Goal: Use online tool/utility: Utilize a website feature to perform a specific function

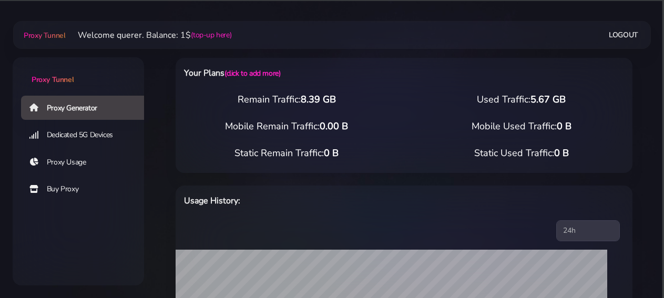
scroll to position [437, 0]
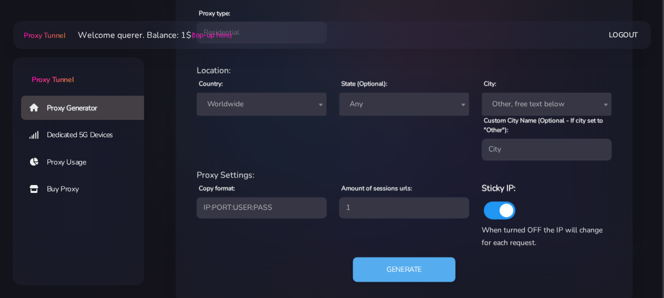
click at [274, 97] on span "Worldwide" at bounding box center [261, 104] width 117 height 15
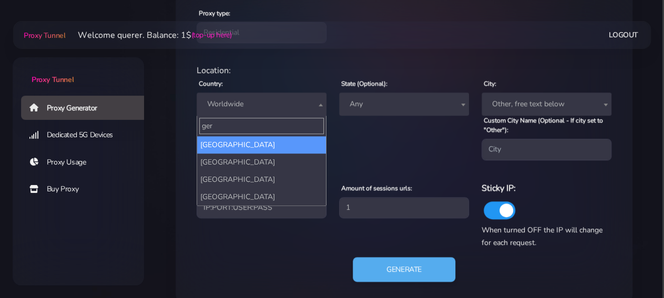
type input "ger"
select select "DE"
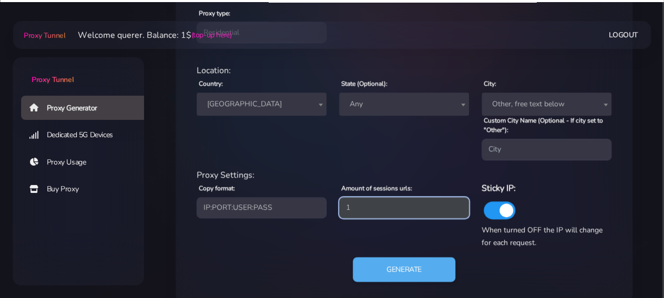
click at [386, 213] on input "1" at bounding box center [404, 207] width 130 height 21
type input "19"
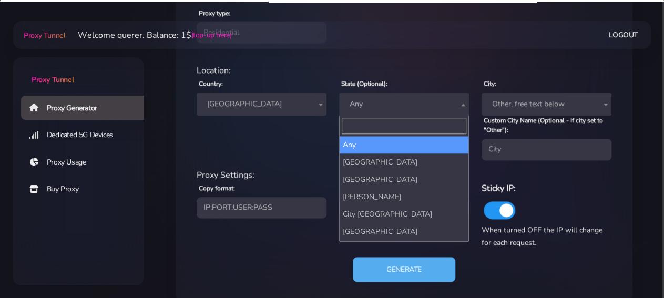
click at [415, 97] on span "Any" at bounding box center [403, 104] width 117 height 15
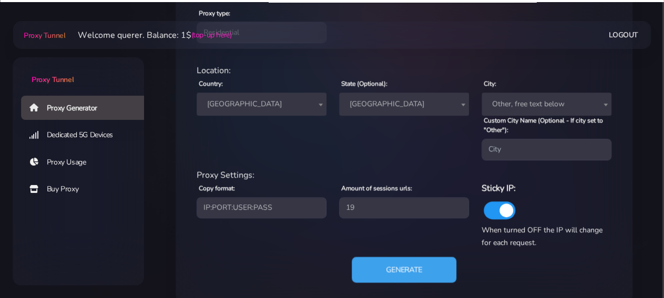
click at [400, 260] on button "Generate" at bounding box center [404, 269] width 105 height 26
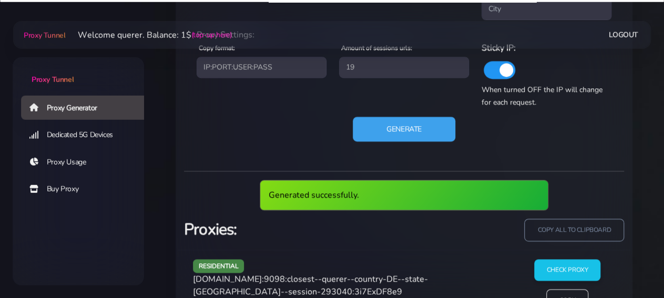
scroll to position [618, 0]
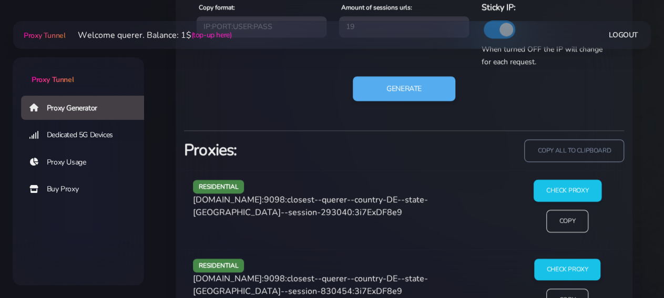
click at [562, 187] on input "Check Proxy" at bounding box center [567, 191] width 68 height 22
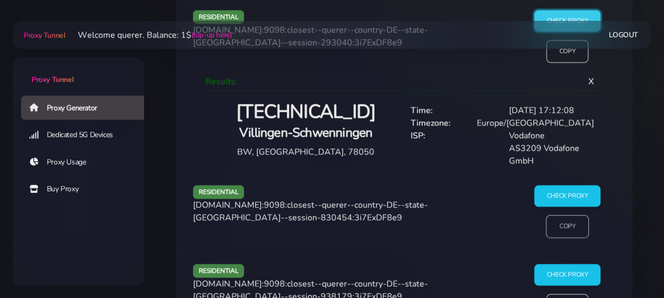
scroll to position [837, 0]
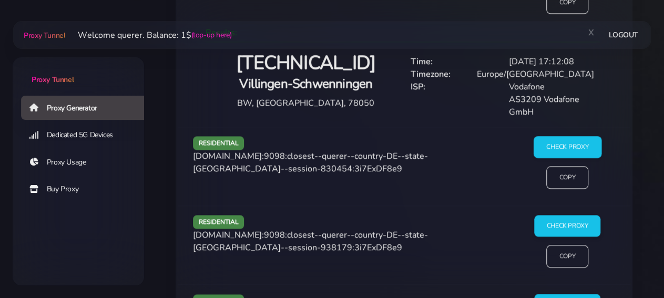
click at [565, 151] on input "Check Proxy" at bounding box center [567, 147] width 68 height 22
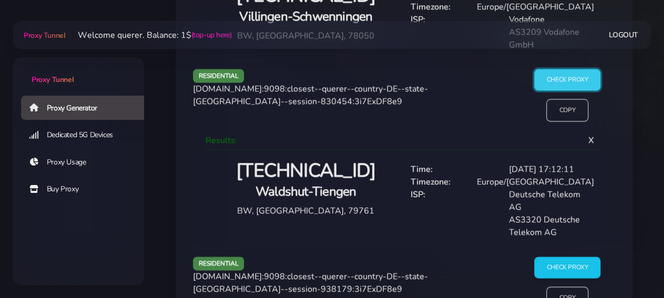
scroll to position [946, 0]
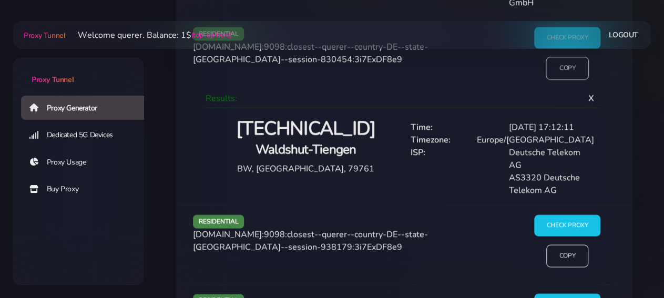
click at [566, 67] on input "Copy" at bounding box center [566, 67] width 43 height 23
click at [309, 128] on h2 "[TECHNICAL_ID]" at bounding box center [306, 129] width 184 height 25
click at [567, 67] on input "Copy" at bounding box center [567, 68] width 42 height 23
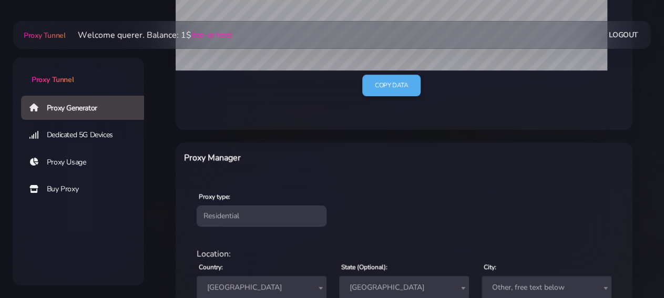
scroll to position [345, 0]
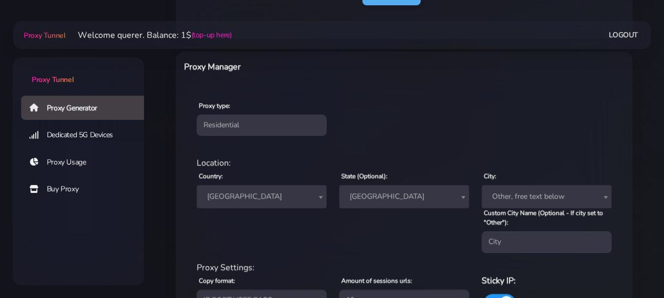
click at [424, 188] on span "[GEOGRAPHIC_DATA]" at bounding box center [404, 196] width 130 height 23
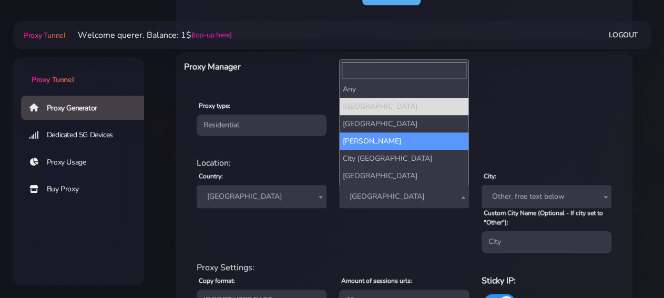
select select "[PERSON_NAME]"
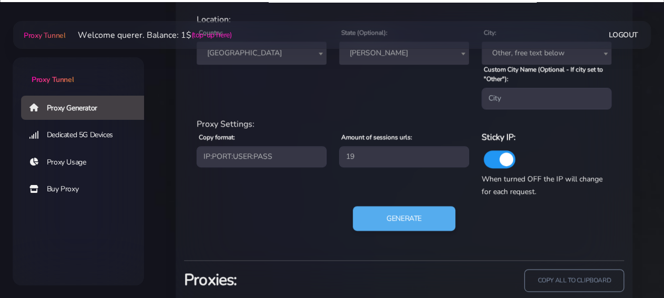
scroll to position [454, 0]
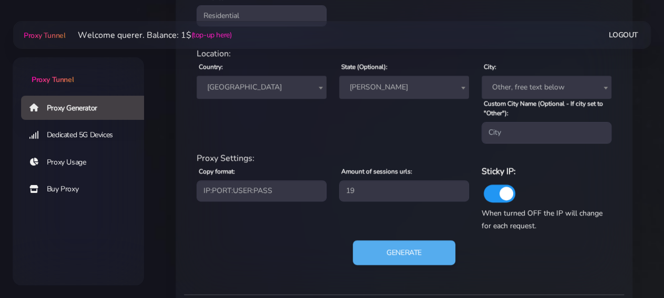
click at [405, 92] on span "[PERSON_NAME]" at bounding box center [403, 87] width 117 height 15
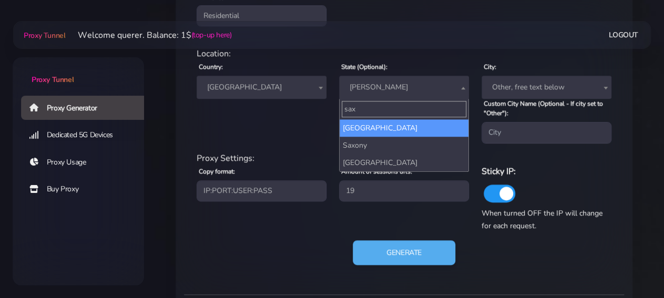
type input "sax"
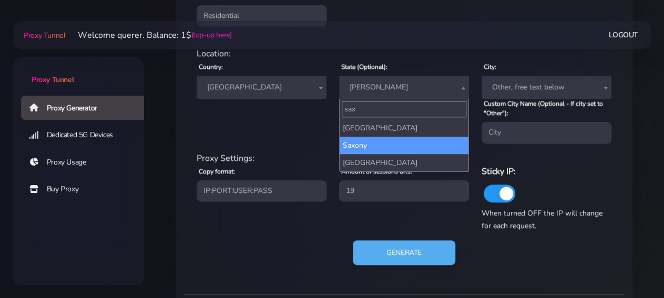
select select "Saxony"
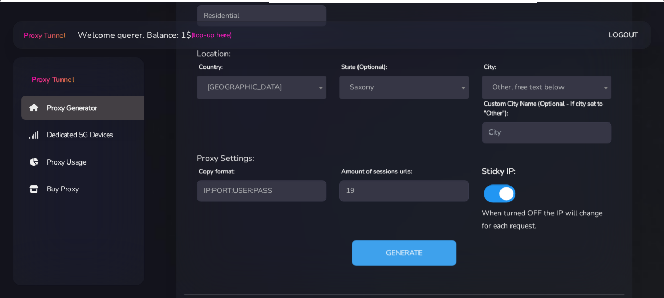
click at [391, 257] on button "Generate" at bounding box center [404, 253] width 105 height 26
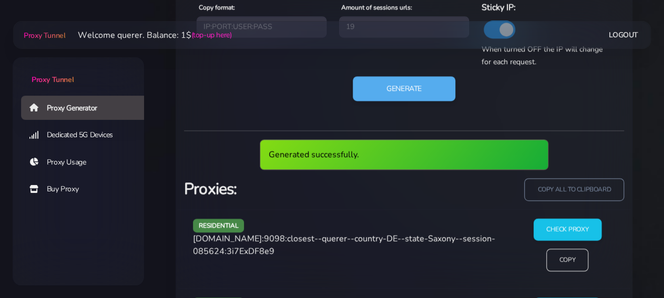
click at [591, 223] on input "Check Proxy" at bounding box center [567, 230] width 68 height 22
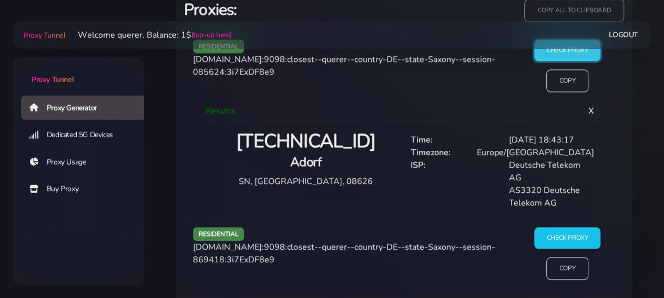
scroll to position [743, 0]
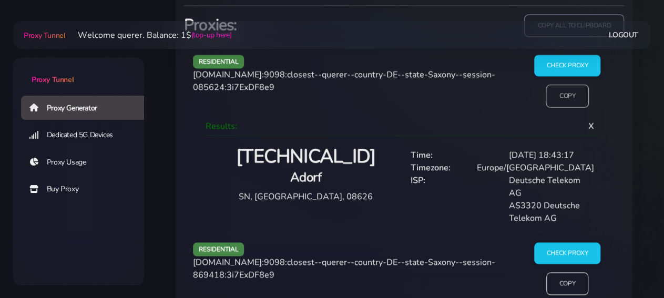
click at [563, 95] on input "Copy" at bounding box center [566, 95] width 43 height 23
click at [327, 154] on h2 "[TECHNICAL_ID]" at bounding box center [306, 156] width 184 height 25
click at [348, 169] on h4 "Adorf" at bounding box center [306, 177] width 184 height 17
click at [336, 151] on h2 "[TECHNICAL_ID]" at bounding box center [306, 156] width 184 height 25
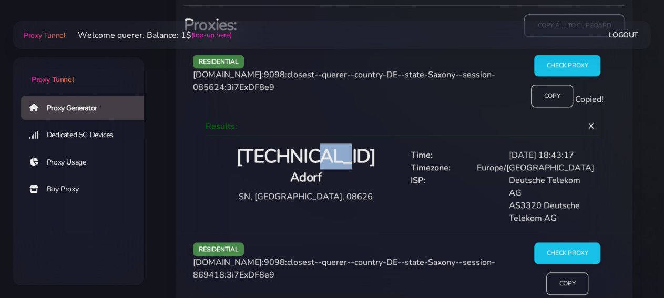
click at [336, 151] on h2 "[TECHNICAL_ID]" at bounding box center [306, 156] width 184 height 25
click at [571, 101] on input "Copy" at bounding box center [566, 95] width 43 height 23
